Goal: Transaction & Acquisition: Purchase product/service

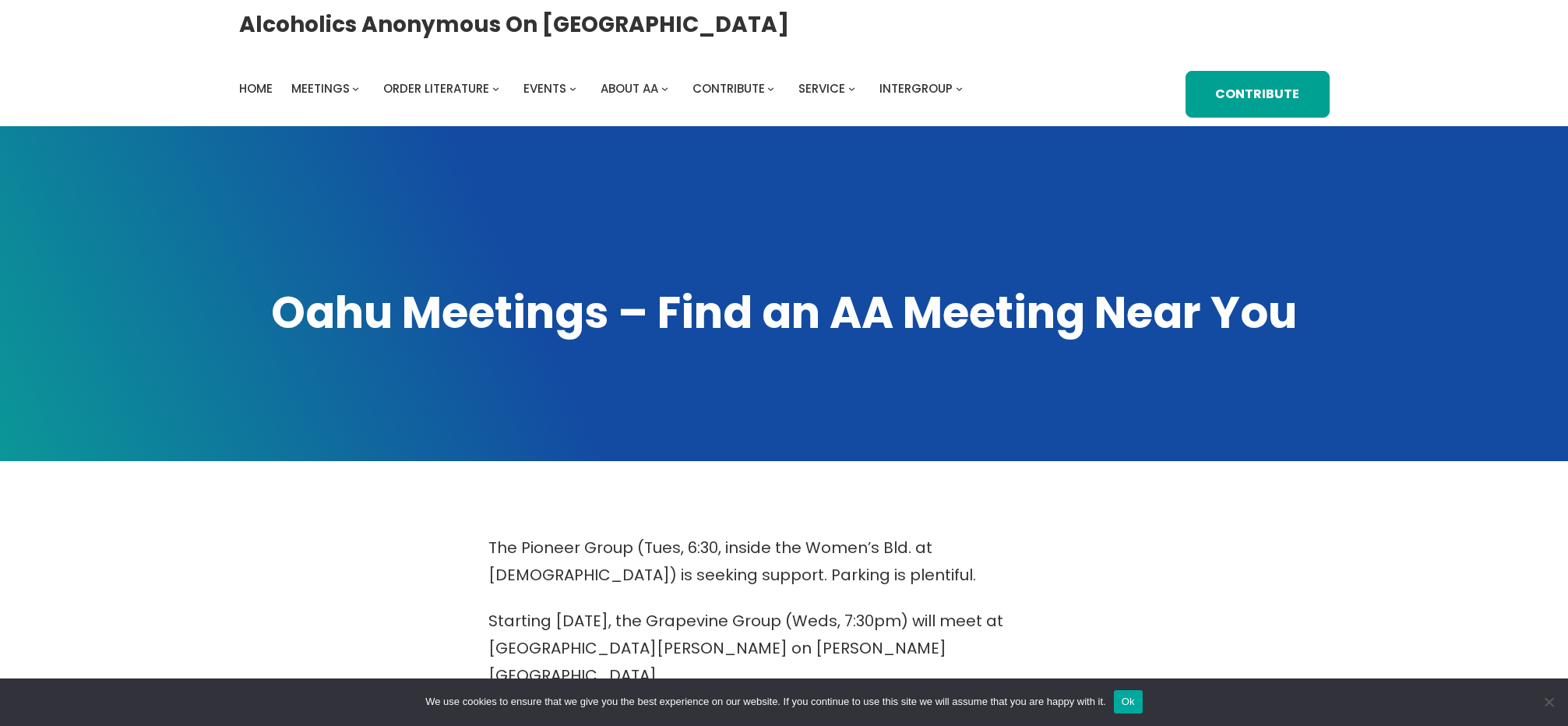
scroll to position [519, 0]
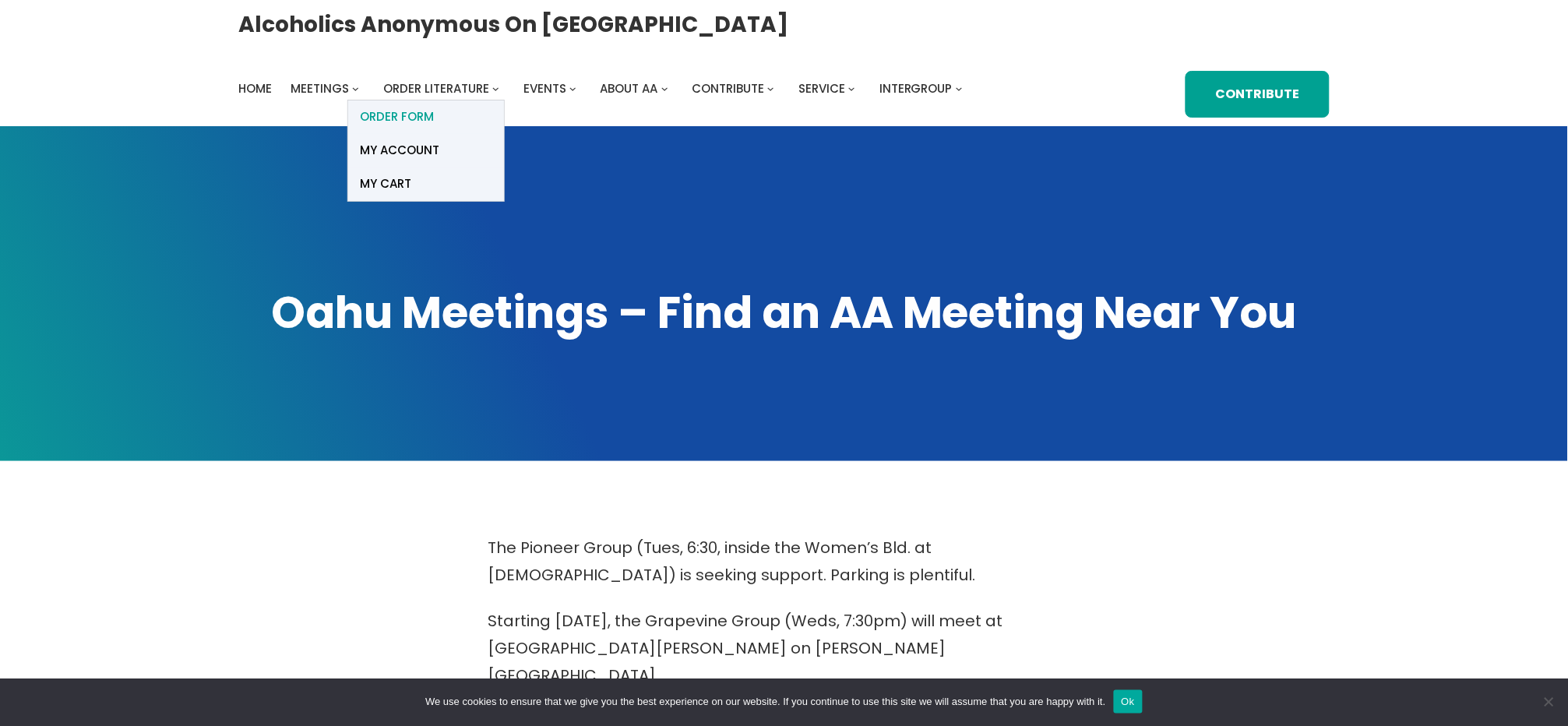
click at [413, 112] on span "ORDER FORM" at bounding box center [396, 116] width 74 height 22
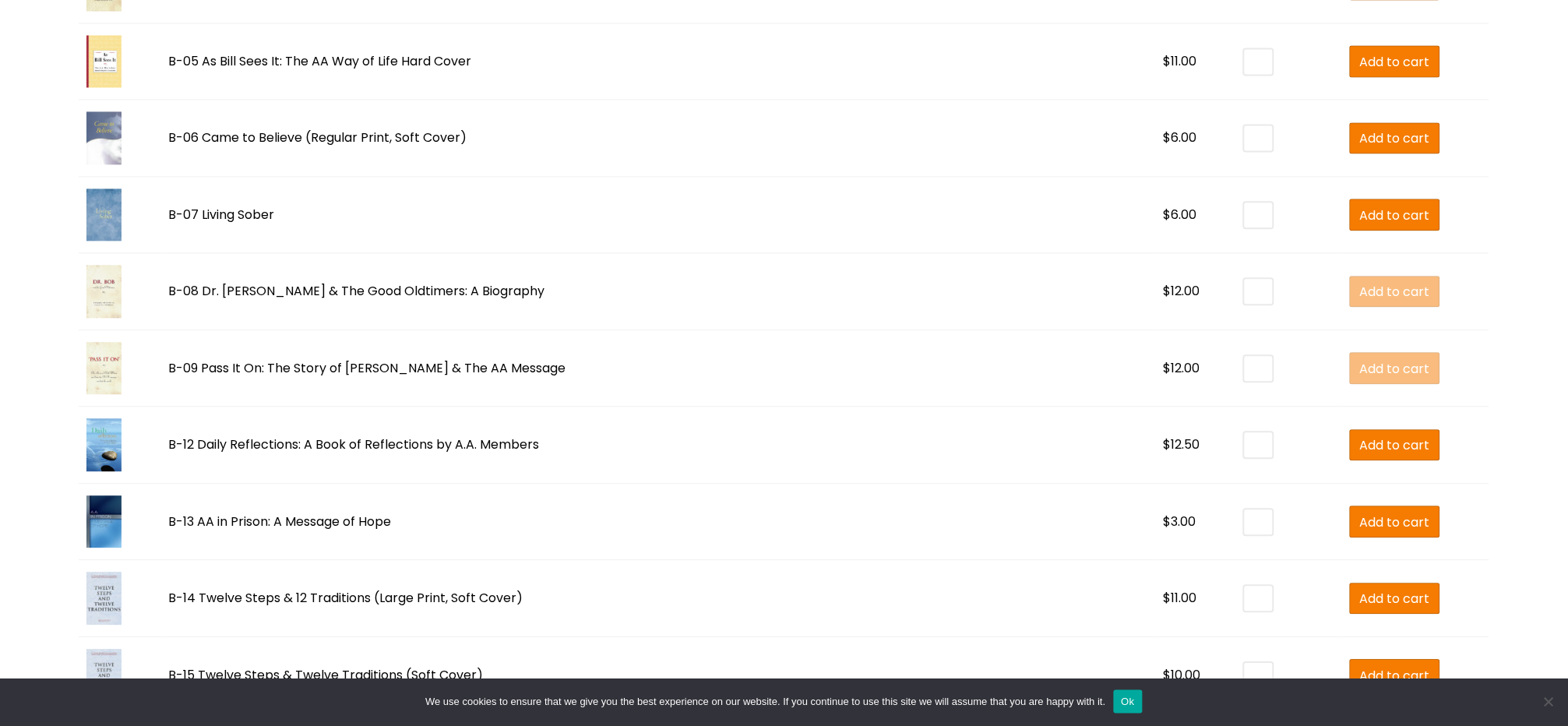
scroll to position [1142, 0]
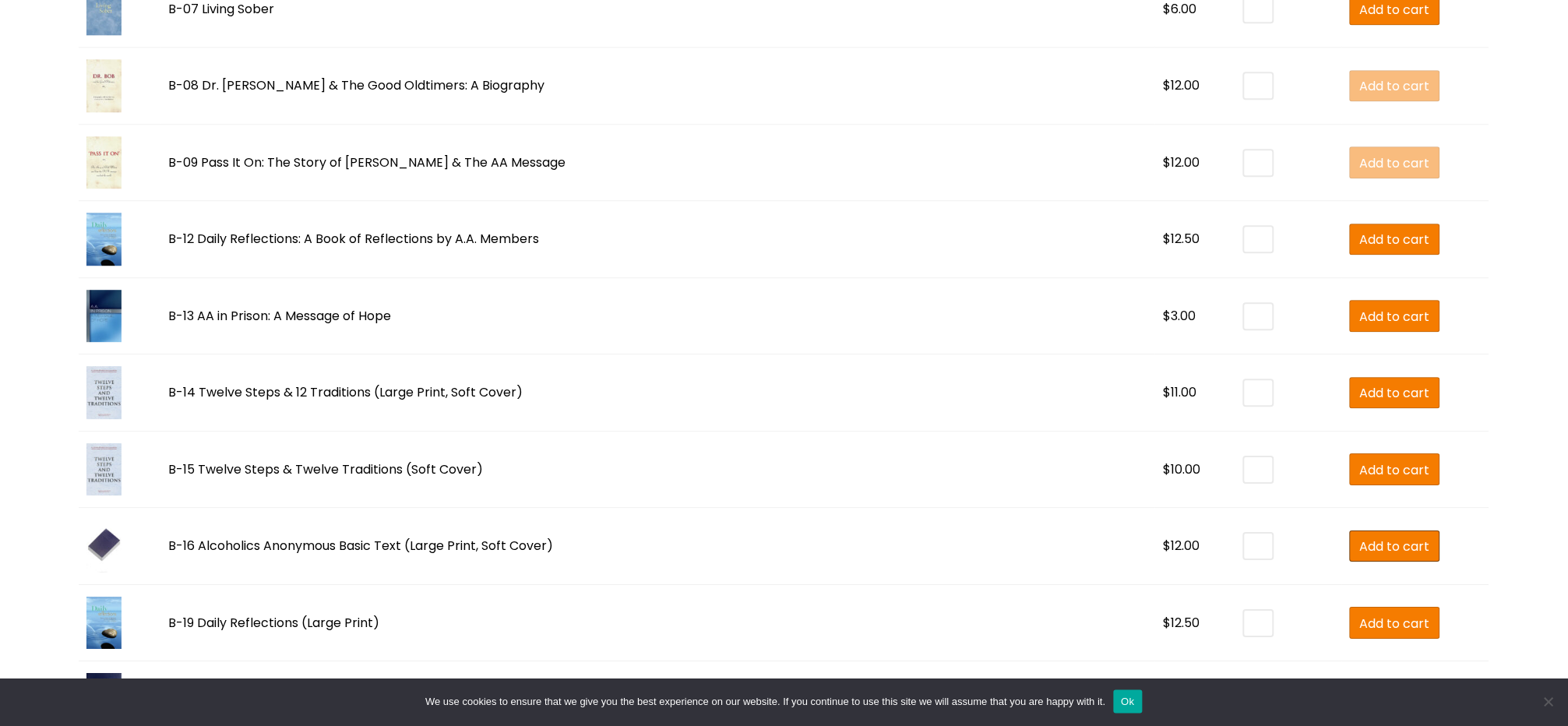
click at [1371, 549] on span "Add to cart" at bounding box center [1394, 546] width 70 height 20
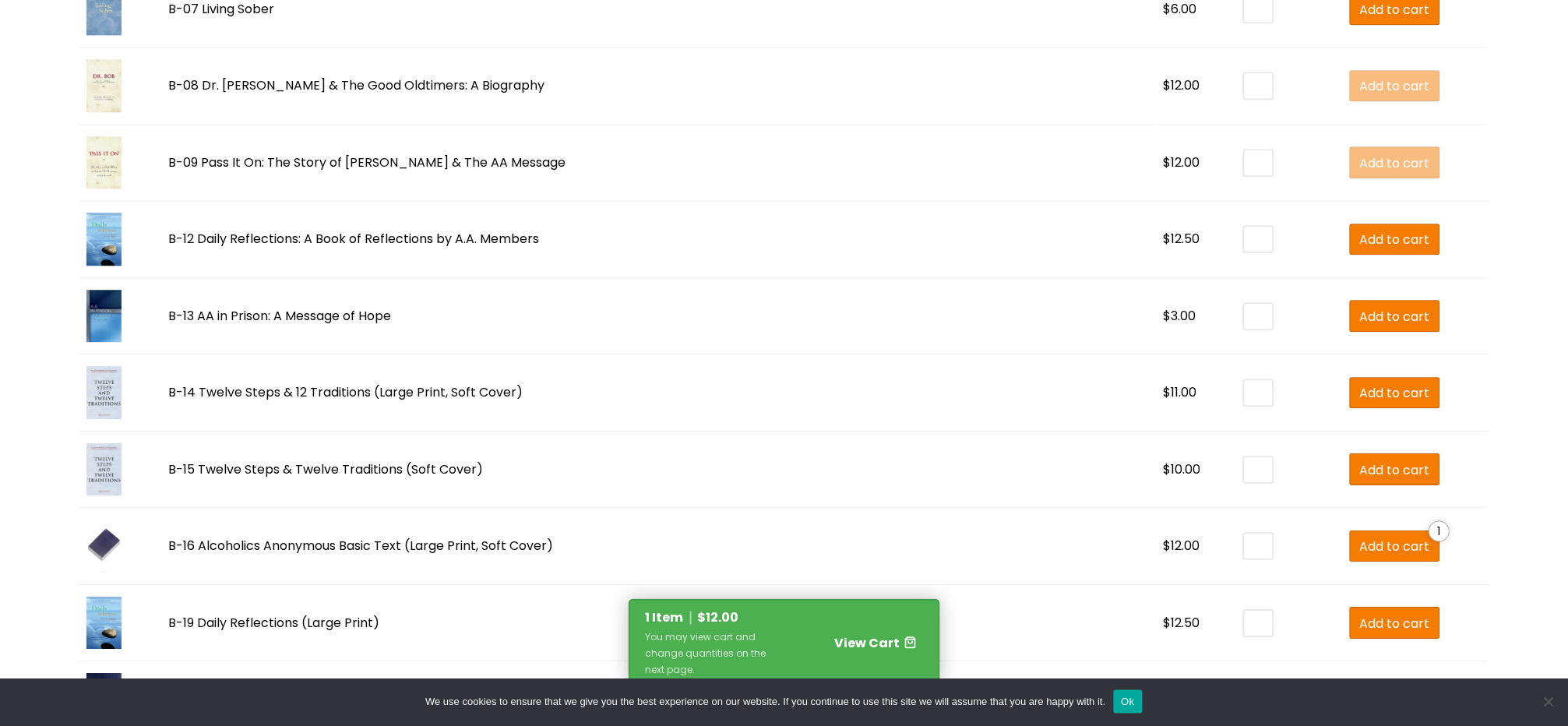
click at [761, 635] on div "You may view cart and change quantities on the next page." at bounding box center [713, 653] width 135 height 49
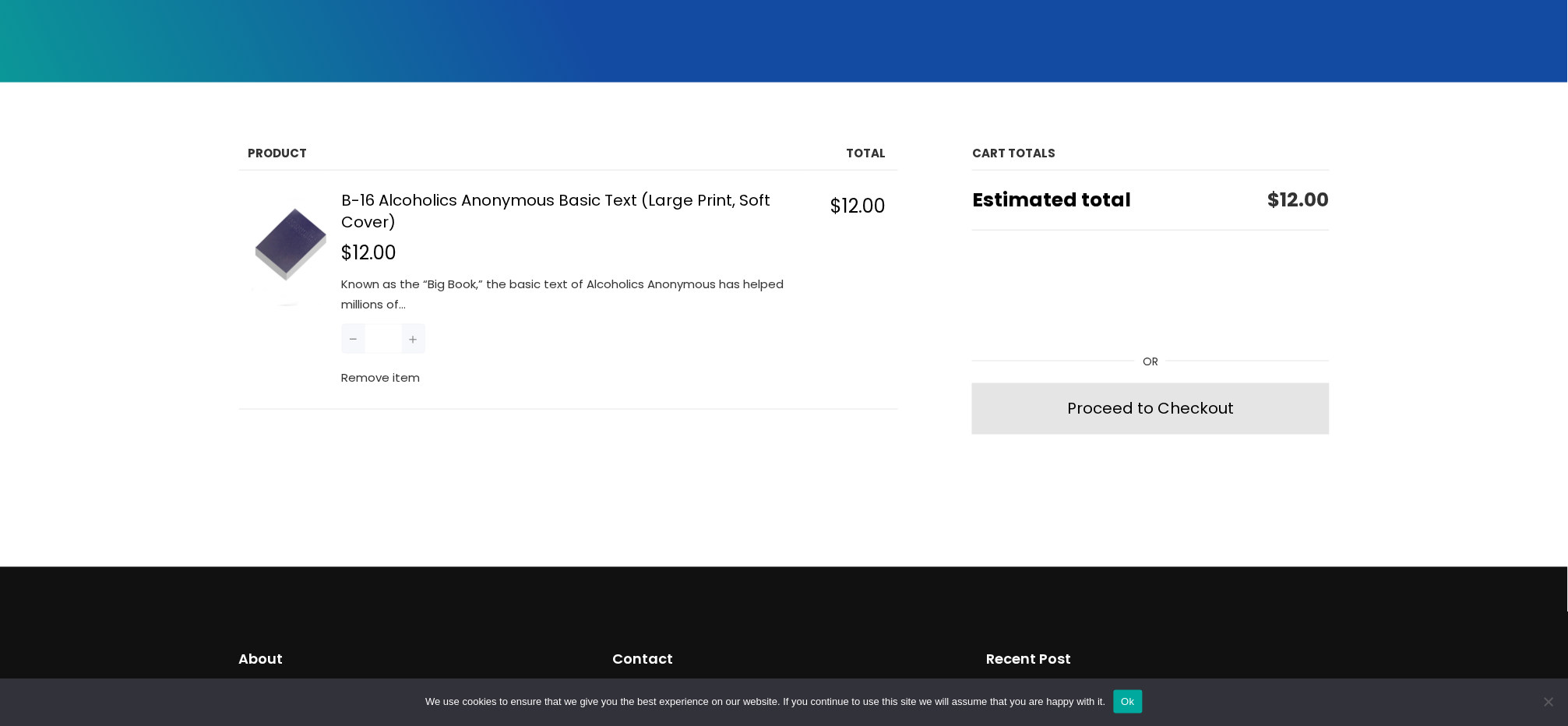
scroll to position [415, 0]
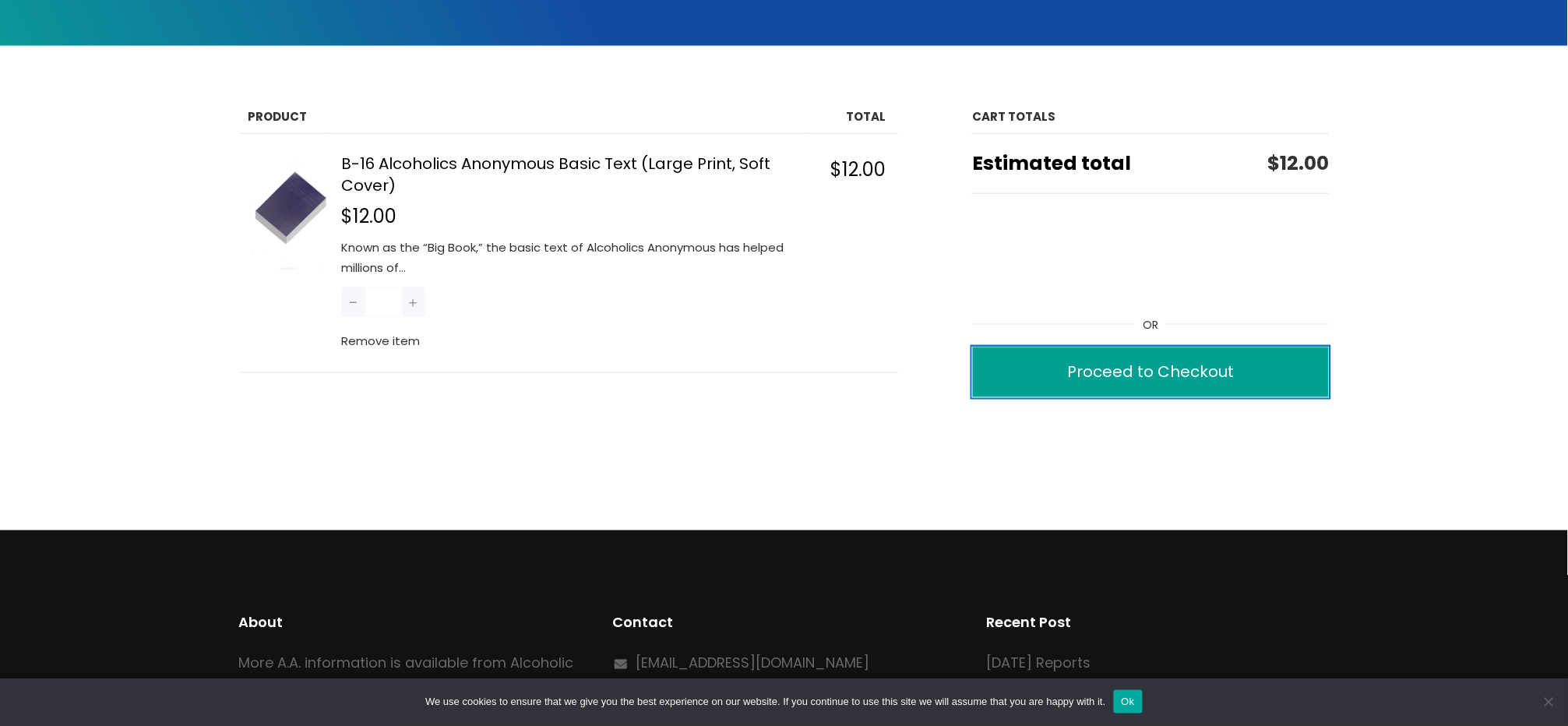
click at [1218, 380] on div "Proceed to Checkout" at bounding box center [1150, 372] width 167 height 28
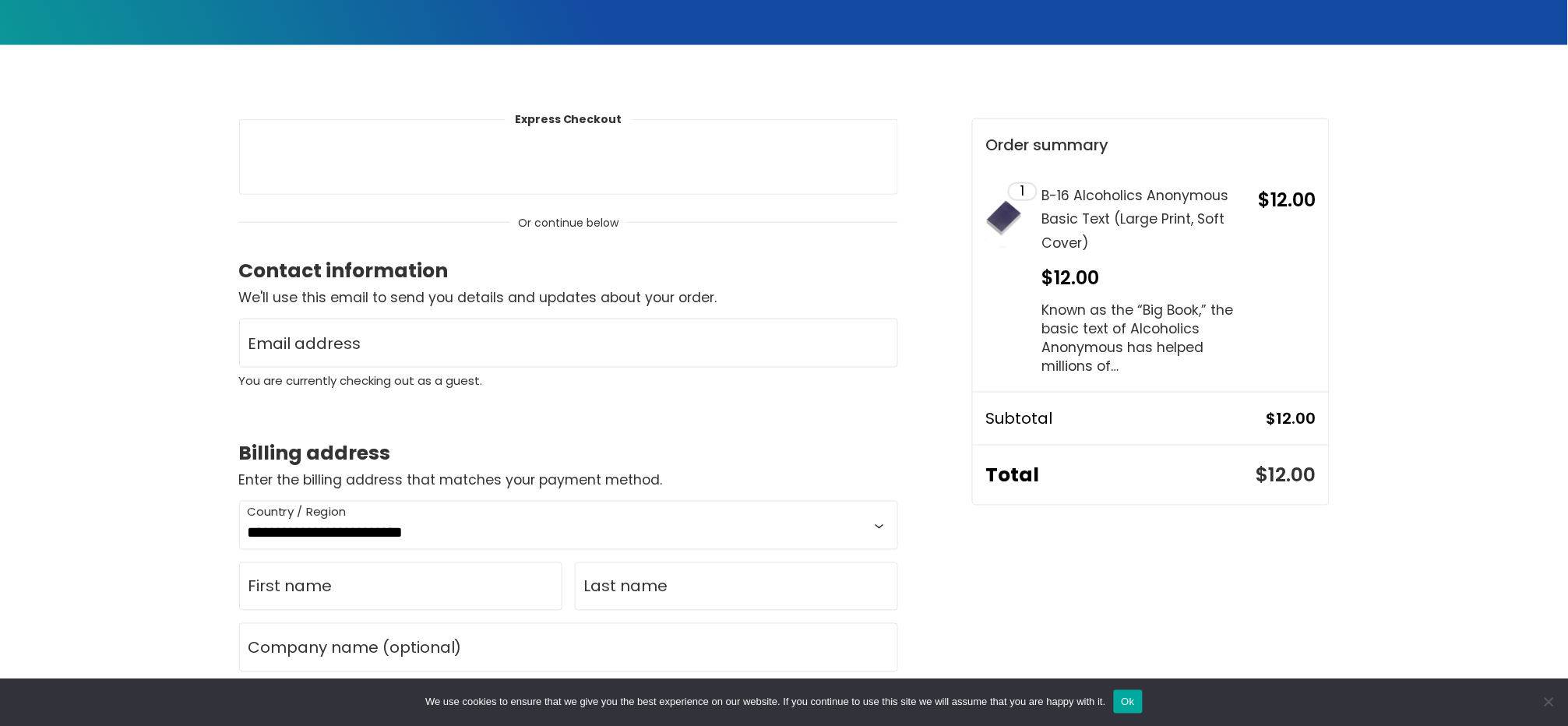
scroll to position [415, 0]
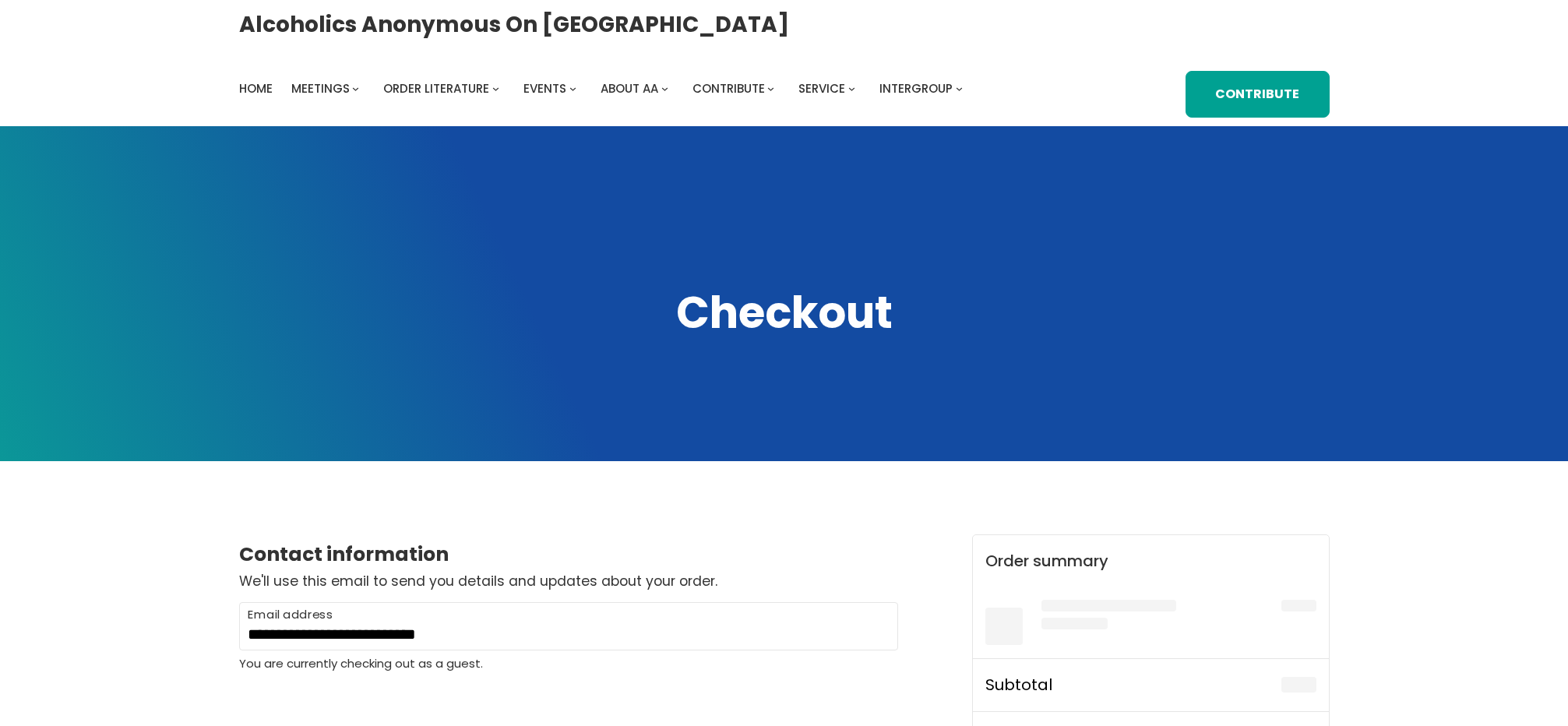
select select "**"
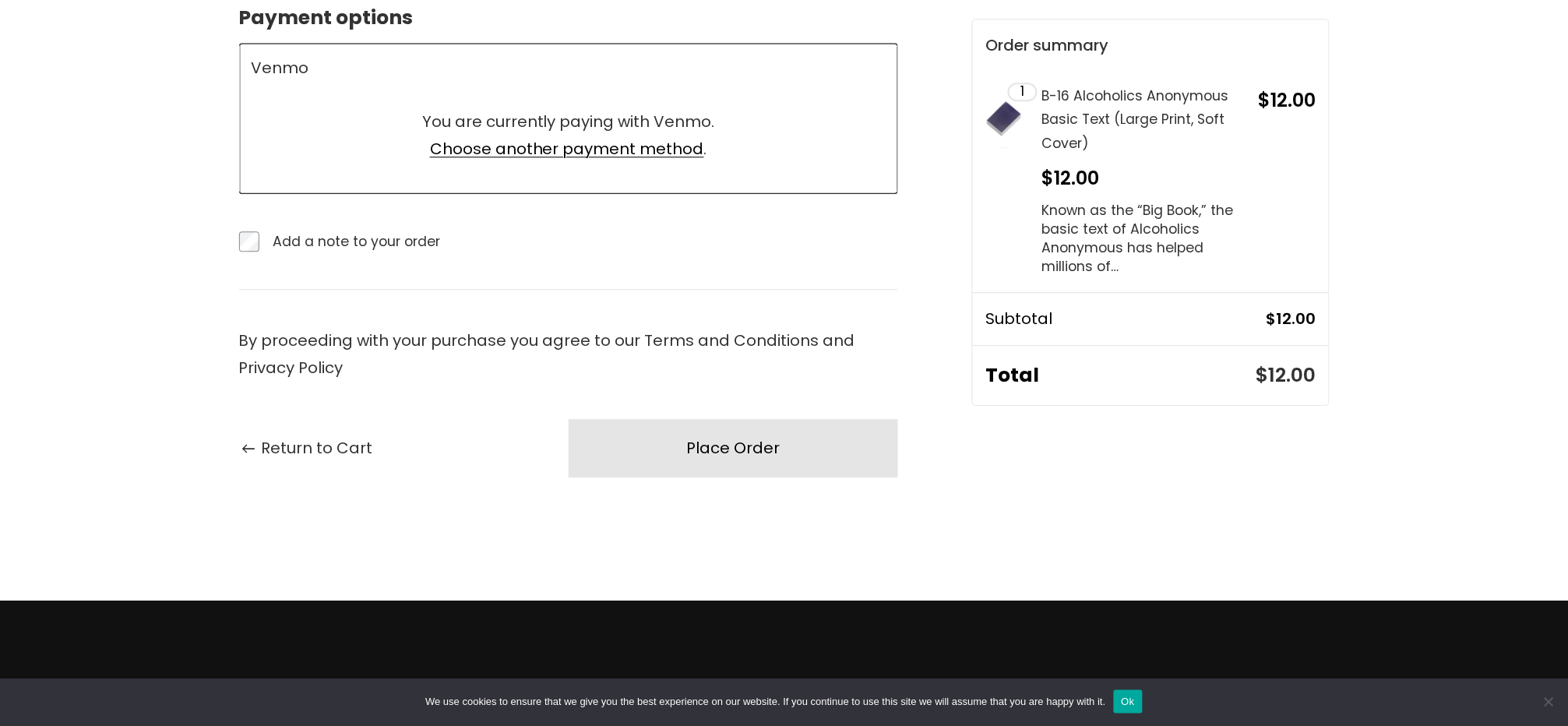
scroll to position [1246, 0]
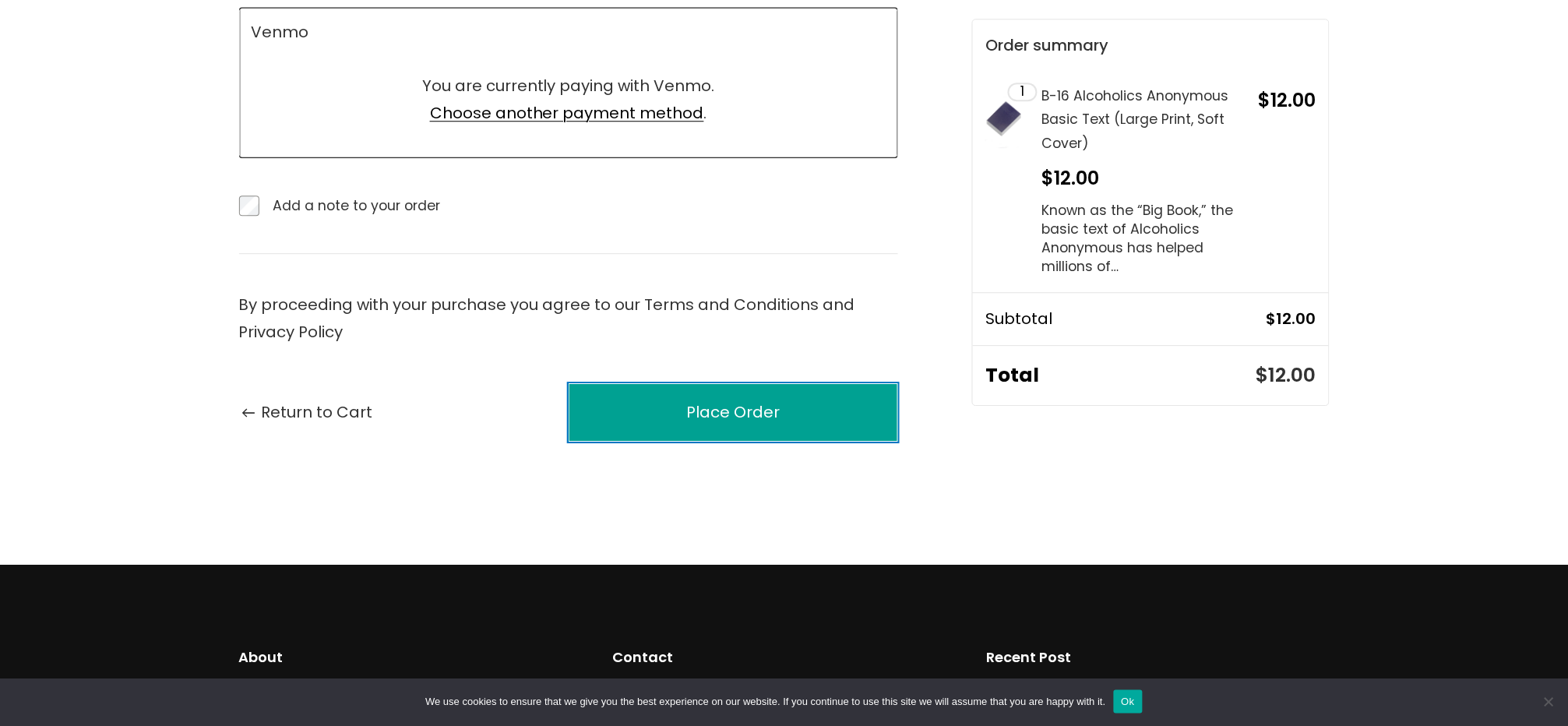
click at [815, 405] on button "Place Order" at bounding box center [733, 411] width 329 height 58
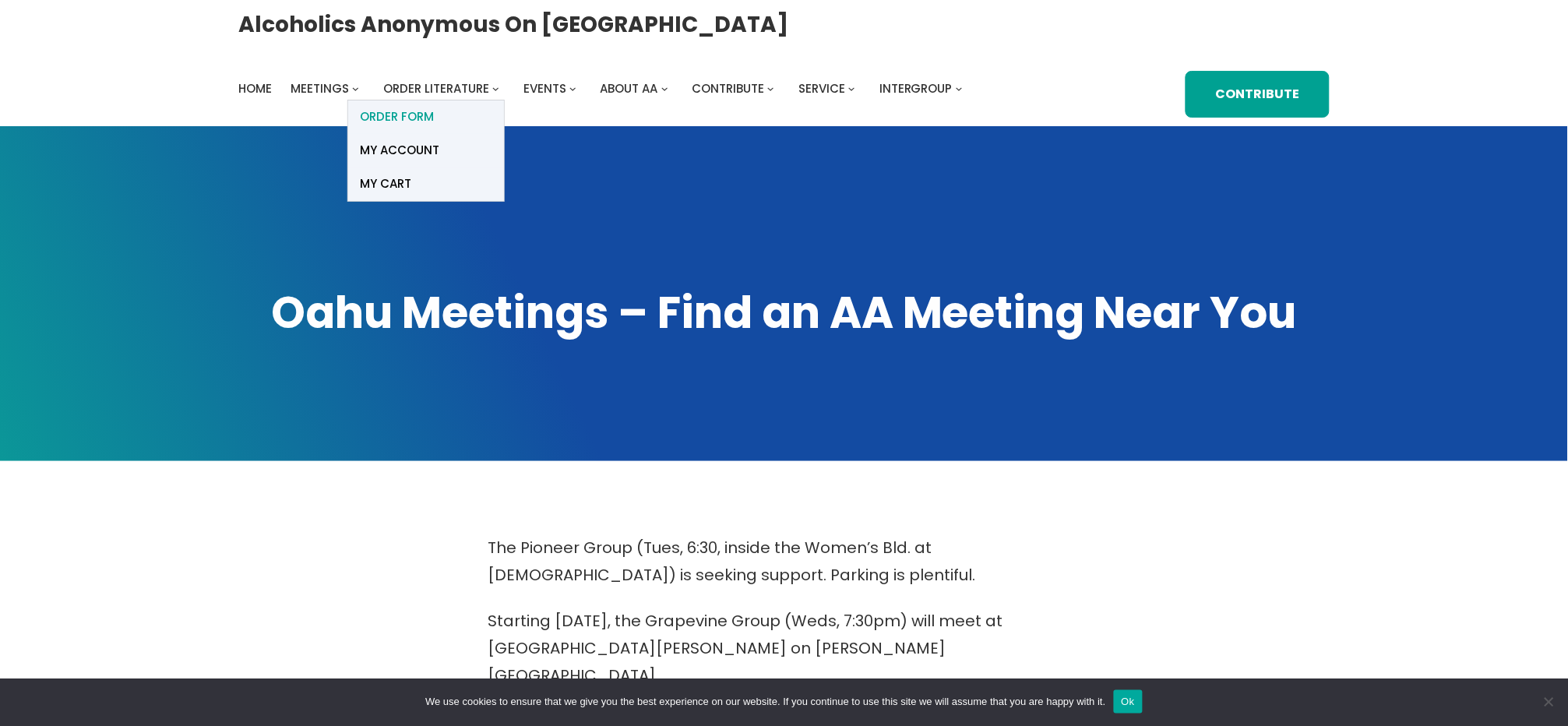
click at [420, 120] on span "ORDER FORM" at bounding box center [396, 116] width 74 height 22
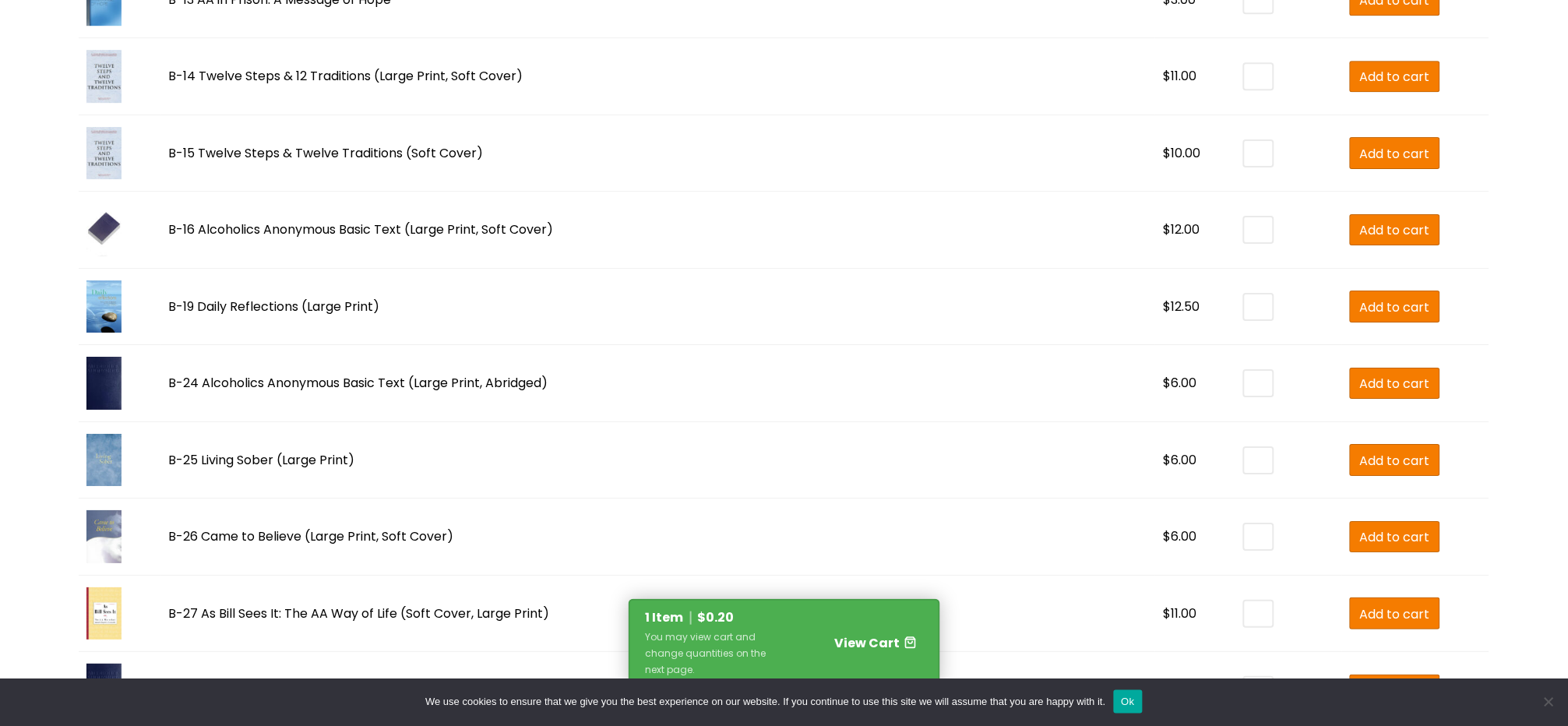
scroll to position [1558, 0]
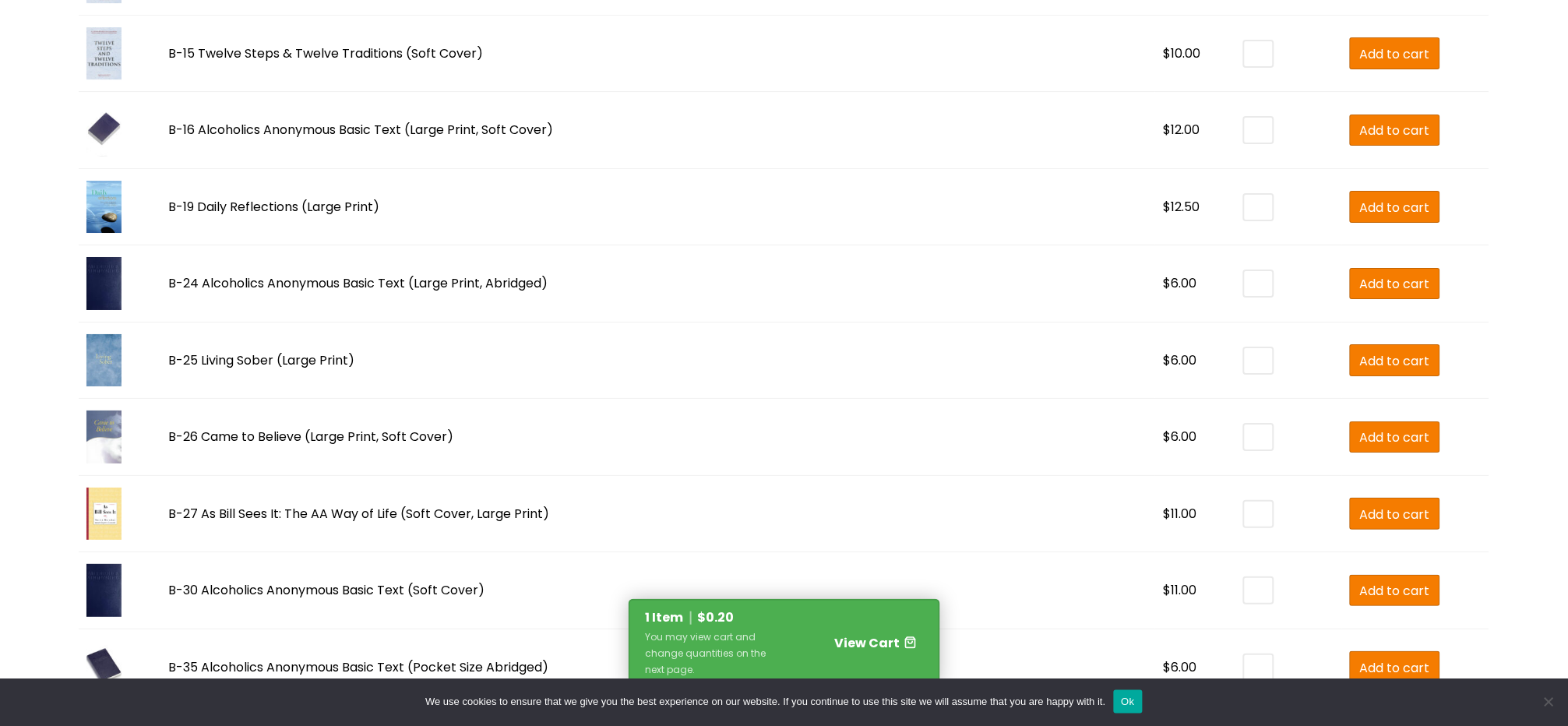
click at [768, 627] on div "1 Item $ 0.20" at bounding box center [713, 617] width 135 height 22
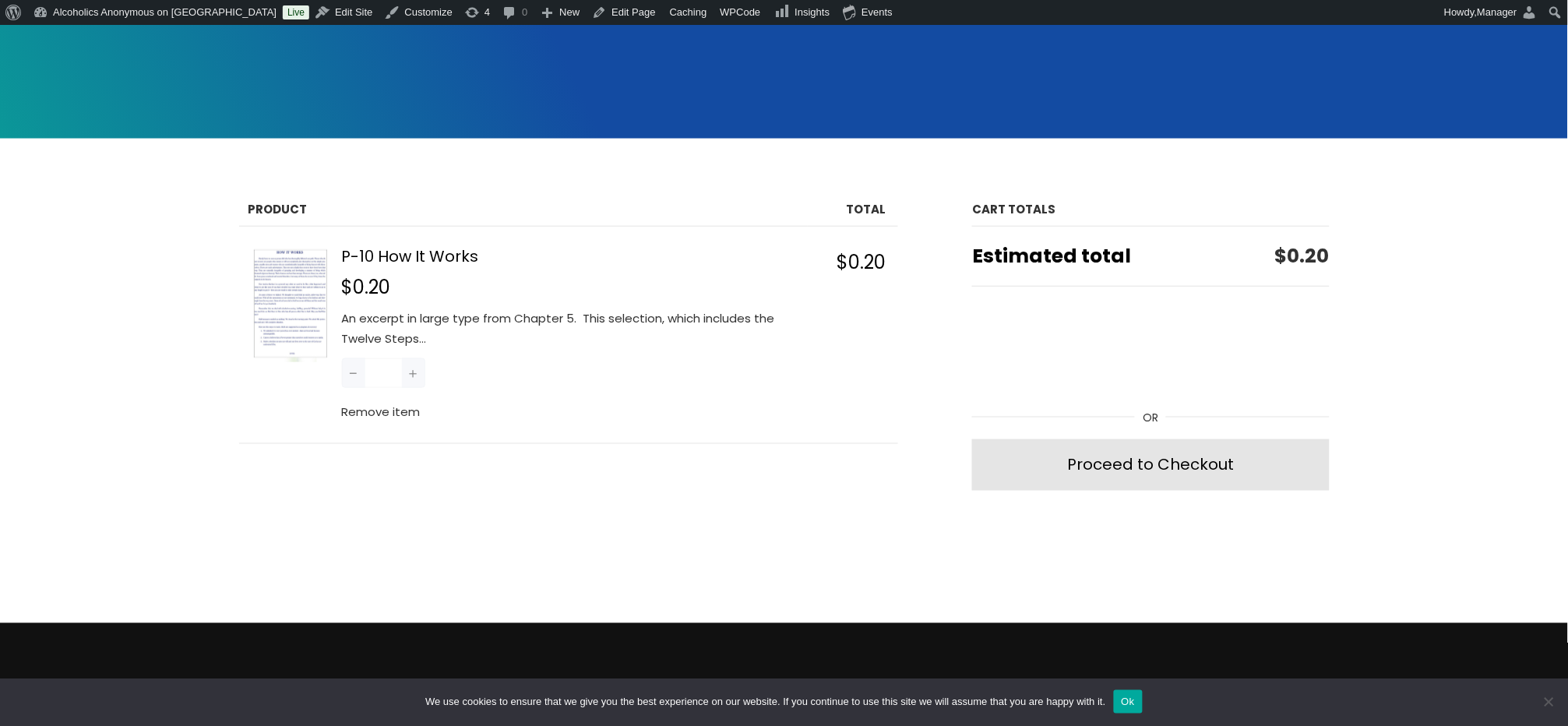
scroll to position [207, 0]
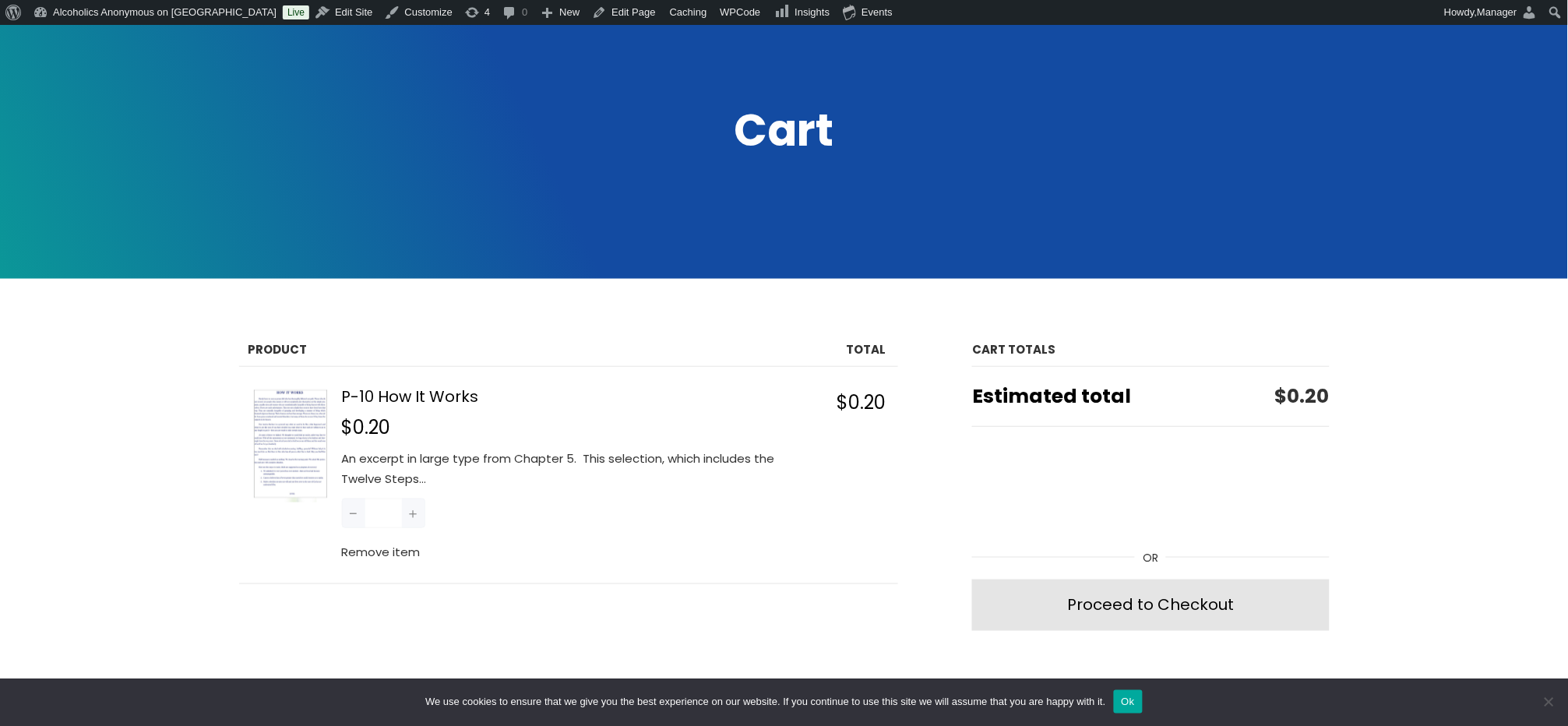
click at [858, 392] on span "$0.20" at bounding box center [861, 402] width 49 height 26
click at [389, 549] on button "Remove item" at bounding box center [382, 552] width 79 height 21
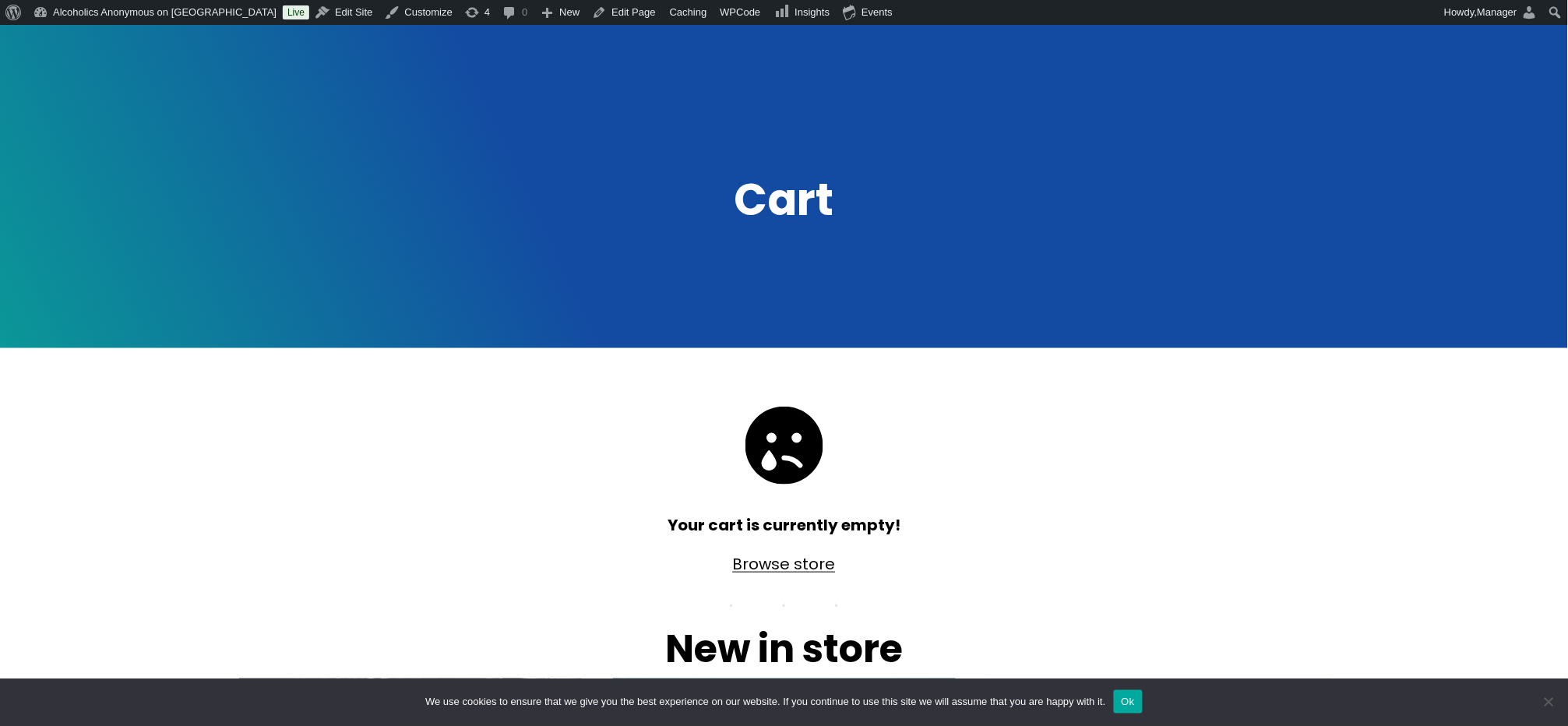
scroll to position [0, 0]
